Goal: Task Accomplishment & Management: Complete application form

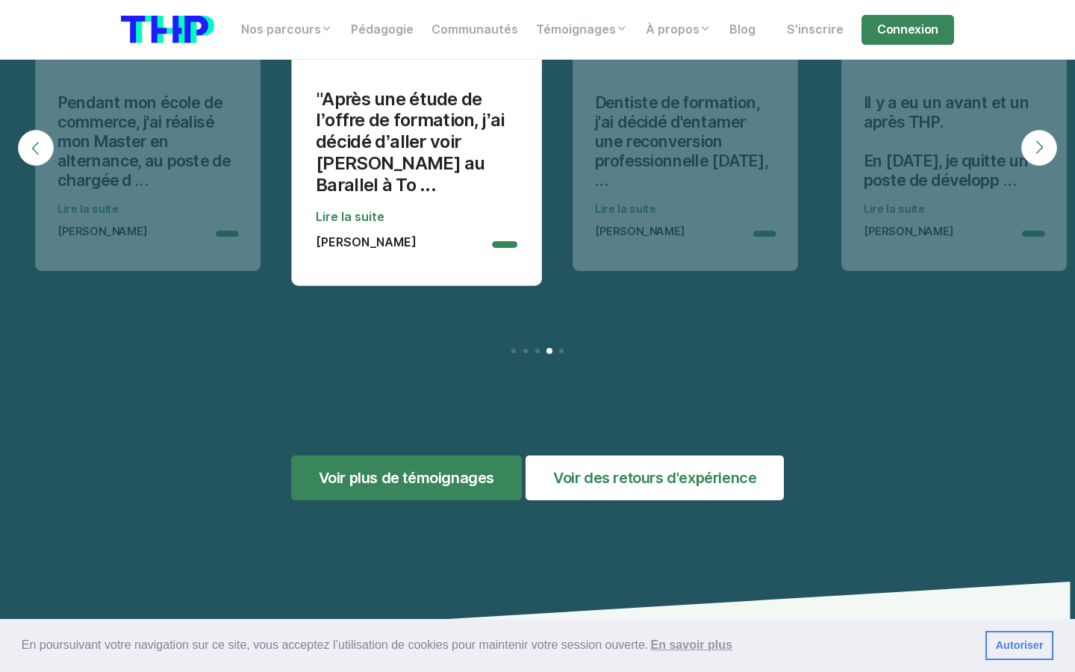
scroll to position [0, 121]
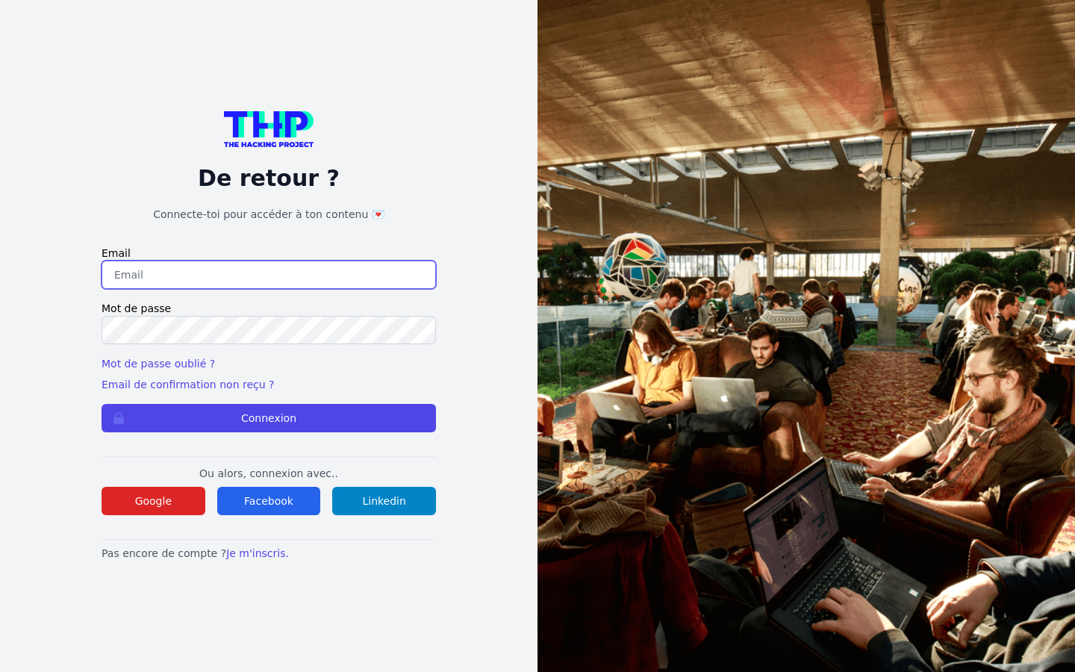
click at [269, 275] on input "email" at bounding box center [269, 275] width 334 height 28
type input "[EMAIL_ADDRESS][DOMAIN_NAME]"
click at [102, 404] on button "Connexion" at bounding box center [269, 418] width 334 height 28
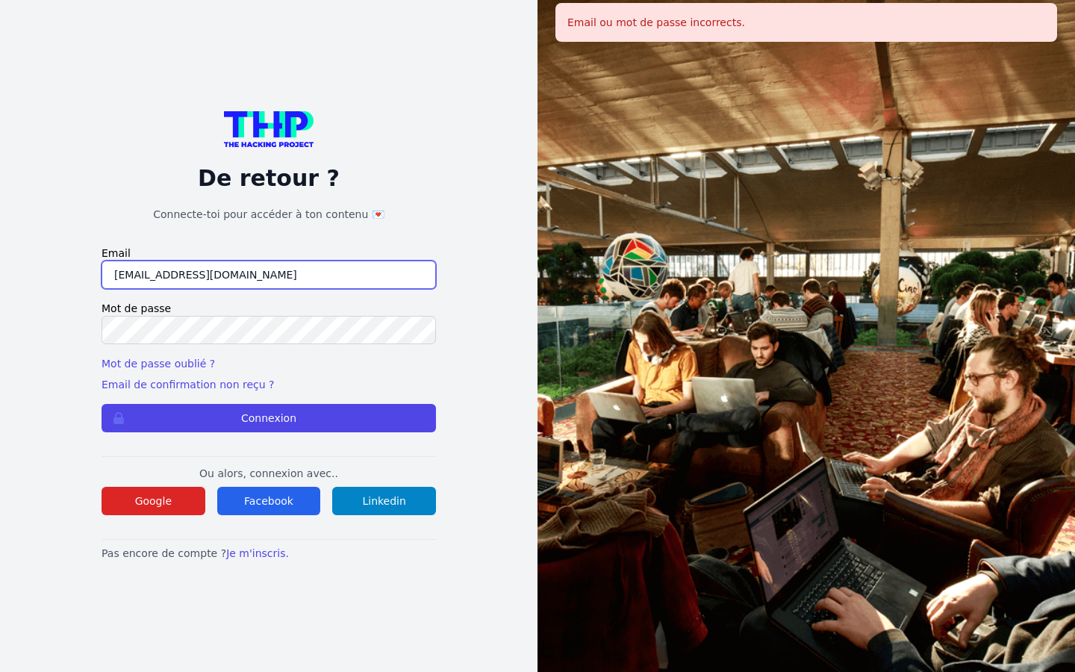
click at [269, 275] on input "lisa73@dpvmx.com" at bounding box center [269, 275] width 334 height 28
type input "l"
type input "lisa73@dpvmx.com"
click at [102, 404] on button "Connexion" at bounding box center [269, 418] width 334 height 28
click at [269, 275] on input "lisa73@dpvmx.com" at bounding box center [269, 275] width 334 height 28
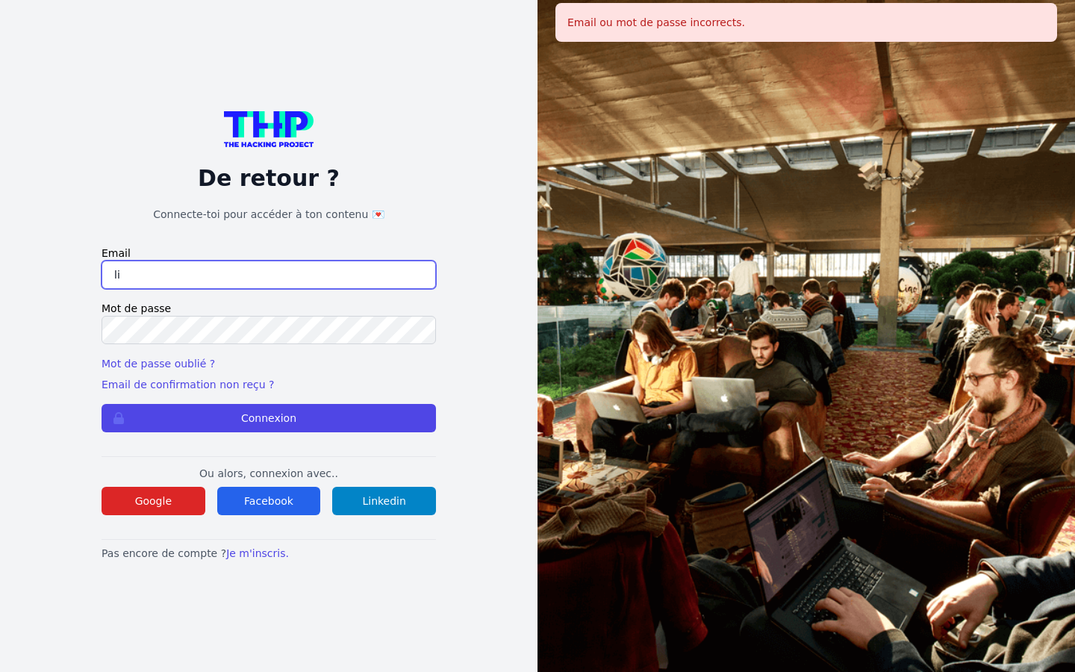
type input "l"
type input "brandonfarmer75@outlook.com"
click at [102, 404] on button "Connexion" at bounding box center [269, 418] width 334 height 28
click at [269, 275] on input "brandonfarmer75@outlook.com" at bounding box center [269, 275] width 334 height 28
type input "b"
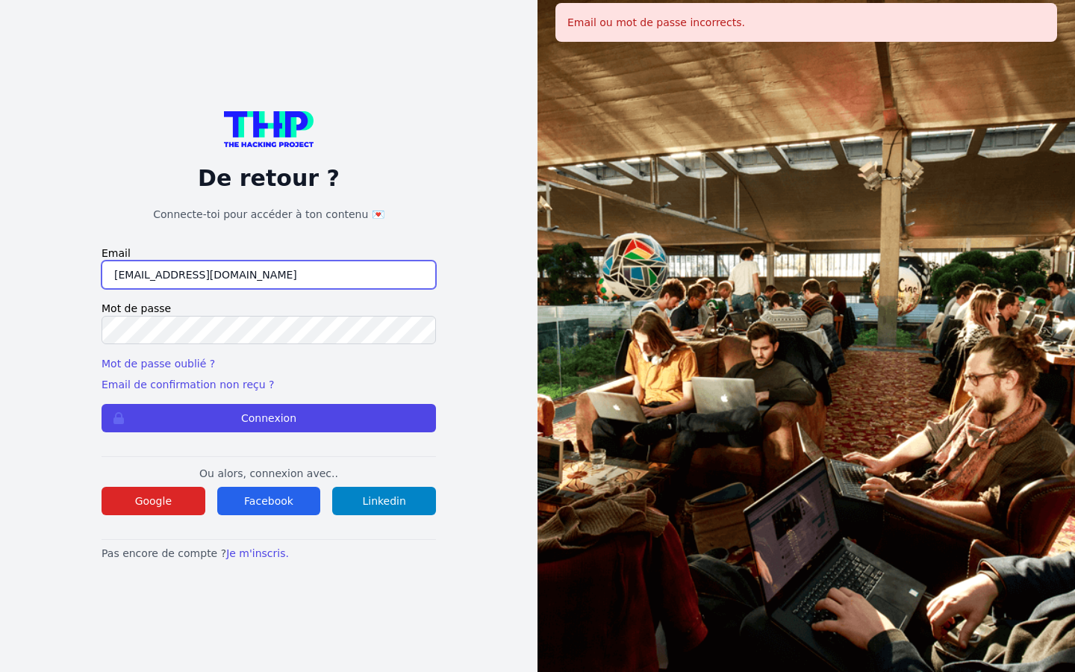
type input "[EMAIL_ADDRESS][DOMAIN_NAME]"
click at [102, 404] on button "Connexion" at bounding box center [269, 418] width 334 height 28
click at [269, 418] on button "Connexion" at bounding box center [269, 418] width 334 height 28
click at [269, 275] on input "[EMAIL_ADDRESS][DOMAIN_NAME]" at bounding box center [269, 275] width 334 height 28
type input "om"
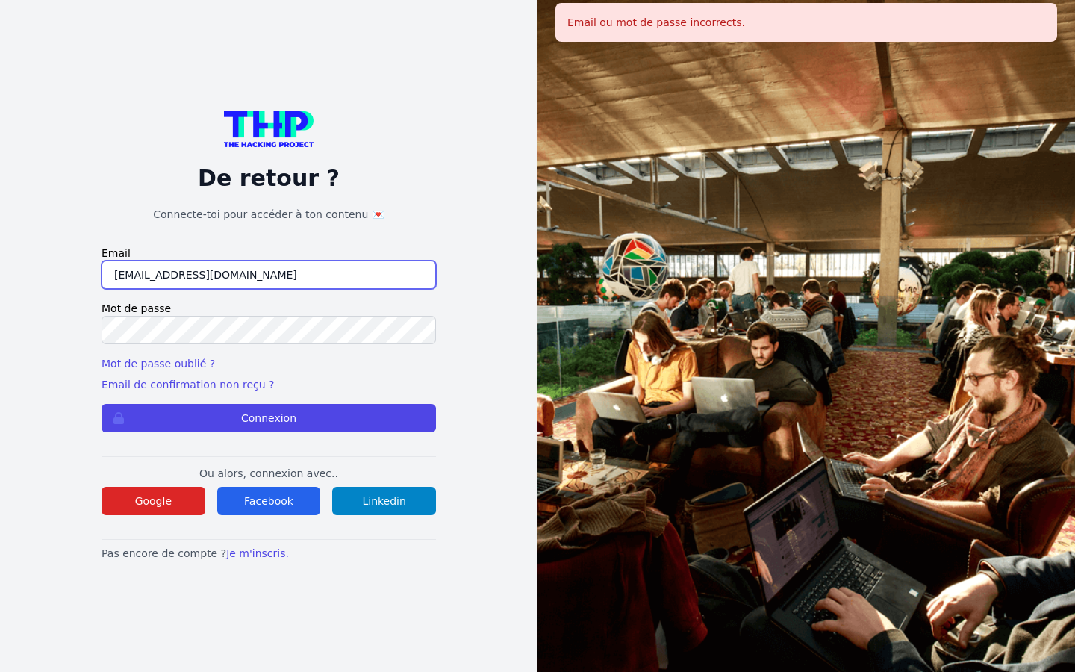
type input "[EMAIL_ADDRESS][DOMAIN_NAME]"
